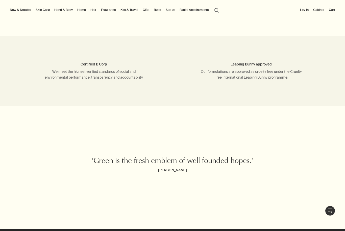
scroll to position [1521, 0]
click at [170, 8] on button "Stores" at bounding box center [170, 10] width 11 height 6
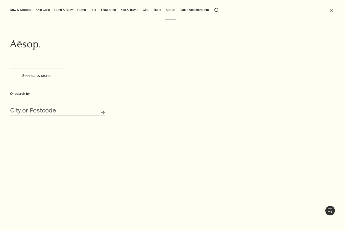
scroll to position [1521, 0]
click at [32, 77] on button "See nearby stores" at bounding box center [36, 75] width 53 height 15
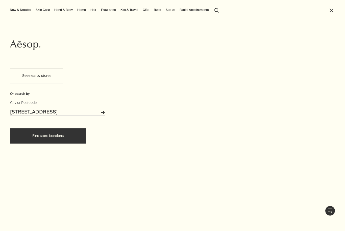
click at [102, 112] on icon "Search for stores" at bounding box center [103, 113] width 4 height 4
type input "[STREET_ADDRESS]"
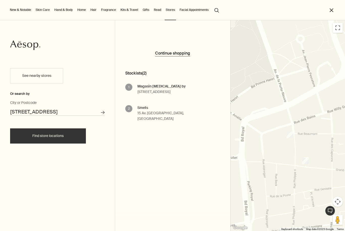
click at [332, 9] on button "close" at bounding box center [332, 10] width 6 height 6
